Goal: Information Seeking & Learning: Learn about a topic

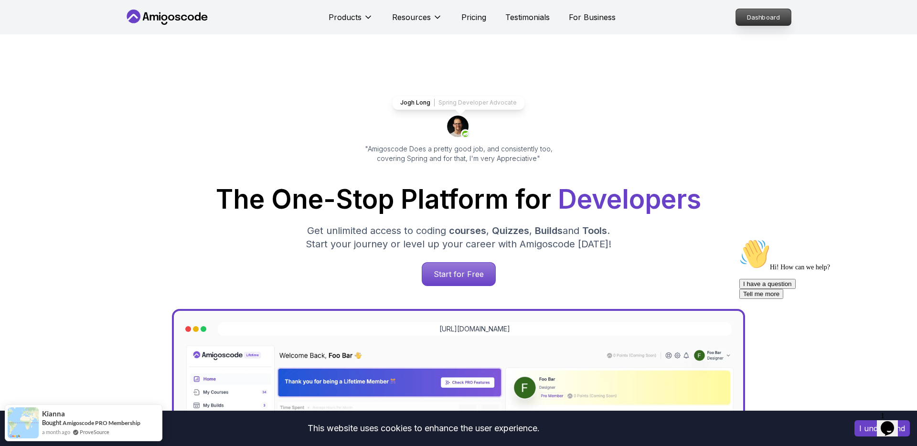
click at [781, 21] on p "Dashboard" at bounding box center [763, 17] width 55 height 16
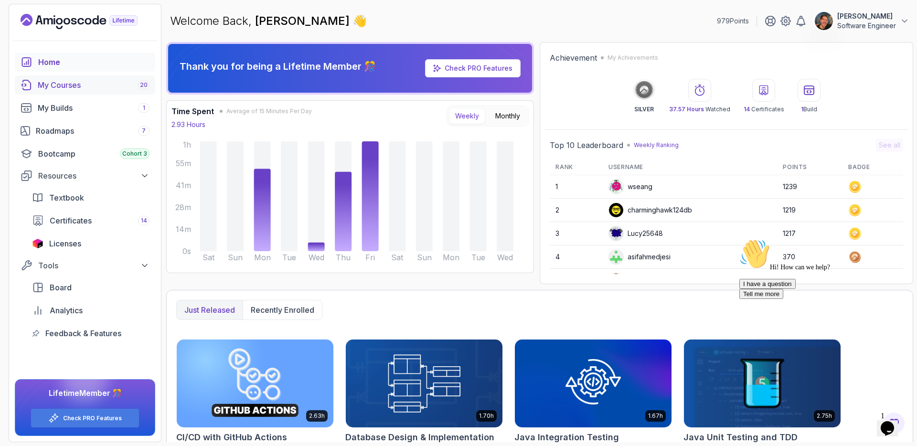
click at [88, 82] on div "My Courses 20" at bounding box center [94, 84] width 112 height 11
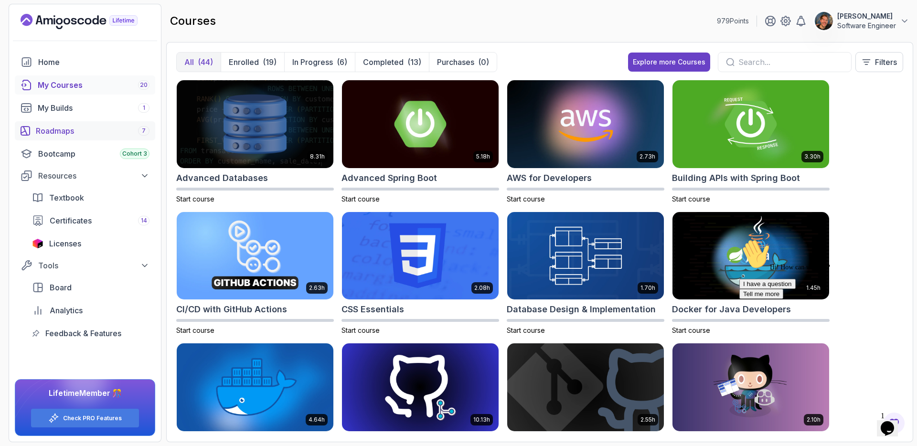
click at [83, 129] on div "Roadmaps 7" at bounding box center [93, 130] width 114 height 11
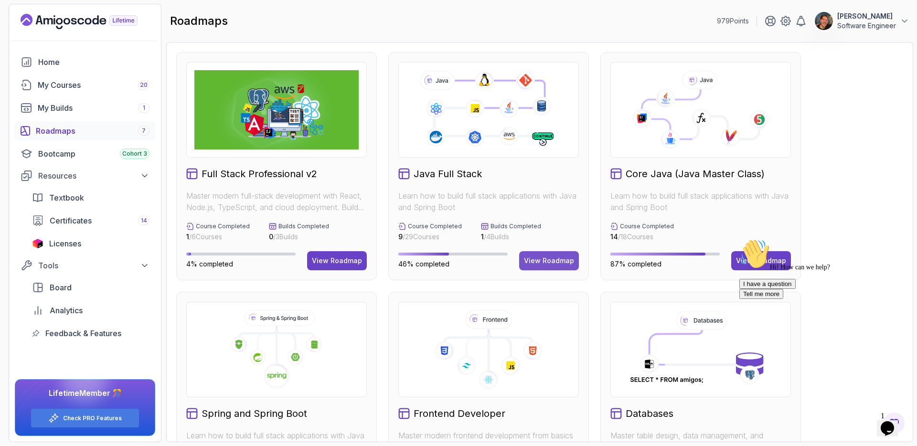
click at [543, 255] on button "View Roadmap" at bounding box center [549, 260] width 60 height 19
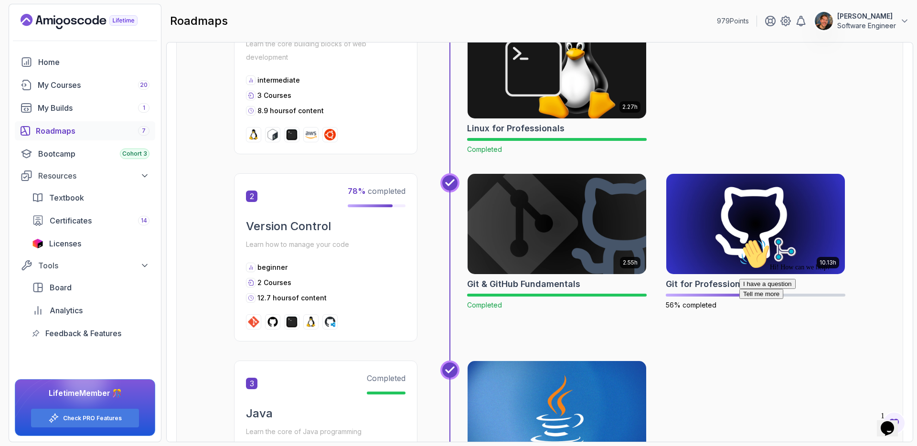
scroll to position [388, 0]
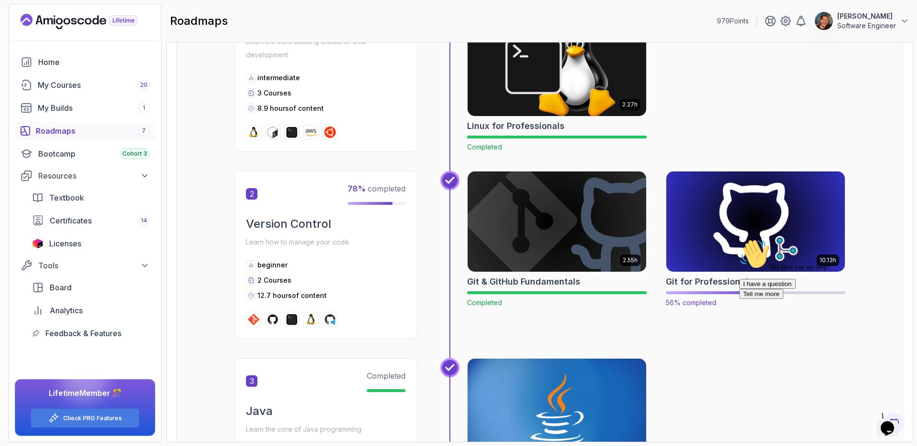
click at [699, 228] on img at bounding box center [756, 221] width 188 height 105
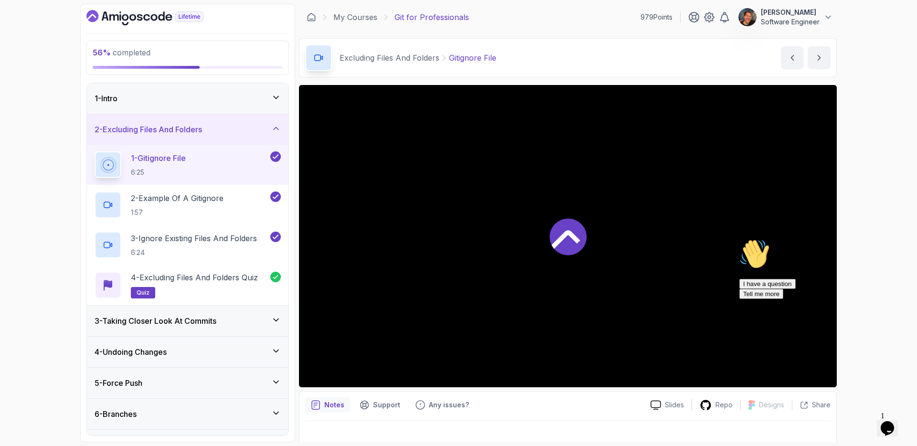
scroll to position [11, 0]
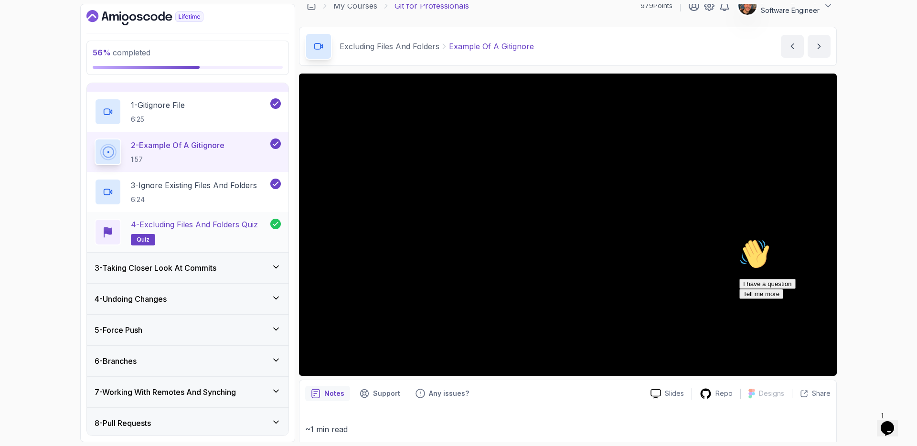
scroll to position [54, 0]
click at [163, 265] on h3 "3 - Taking Closer Look At Commits" at bounding box center [156, 266] width 122 height 11
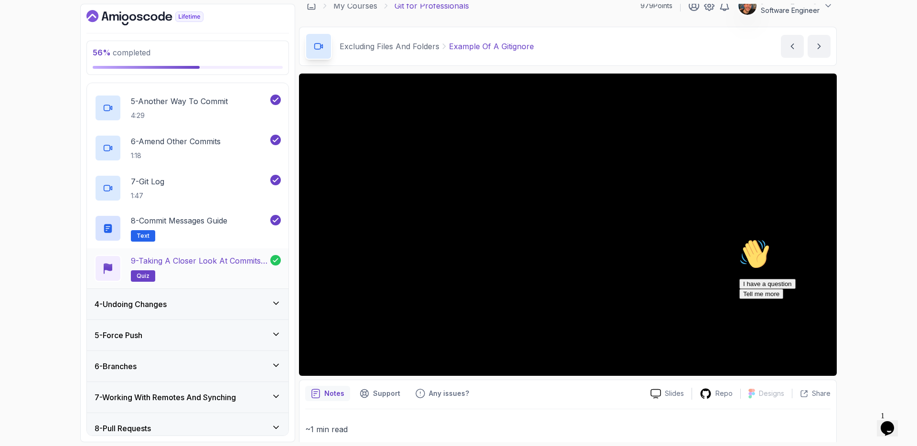
scroll to position [252, 0]
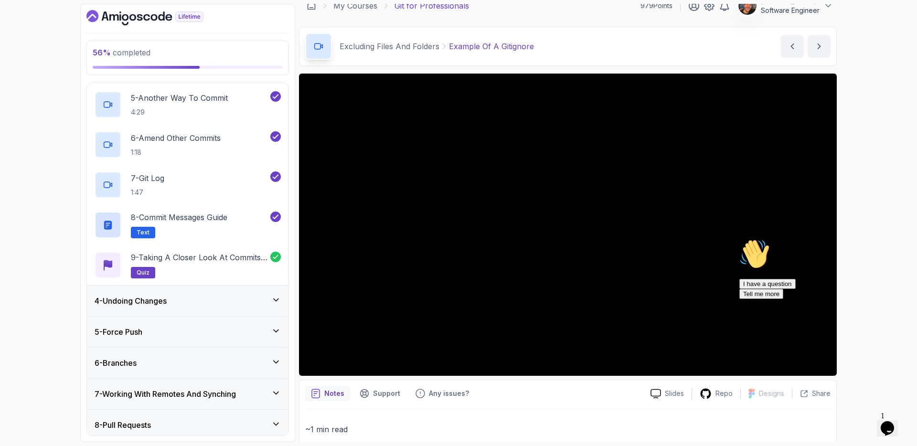
click at [156, 296] on h3 "4 - Undoing Changes" at bounding box center [131, 300] width 72 height 11
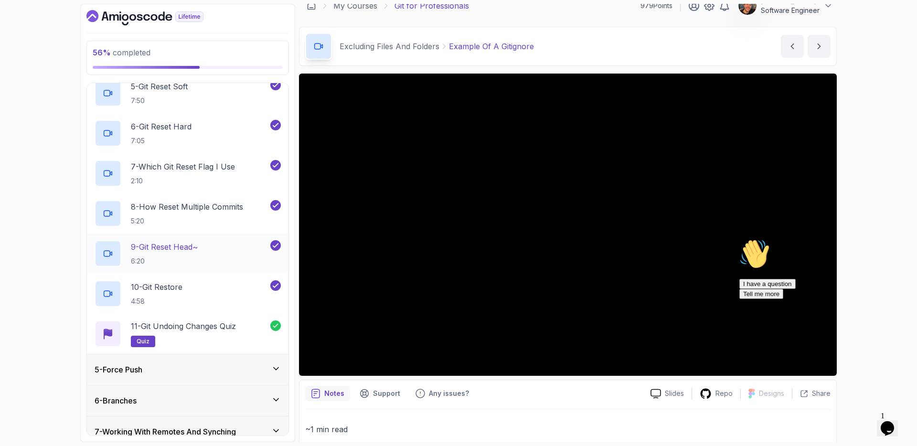
scroll to position [296, 0]
click at [186, 202] on p "8 - How Reset Multiple Commits" at bounding box center [187, 204] width 112 height 11
